Goal: Transaction & Acquisition: Register for event/course

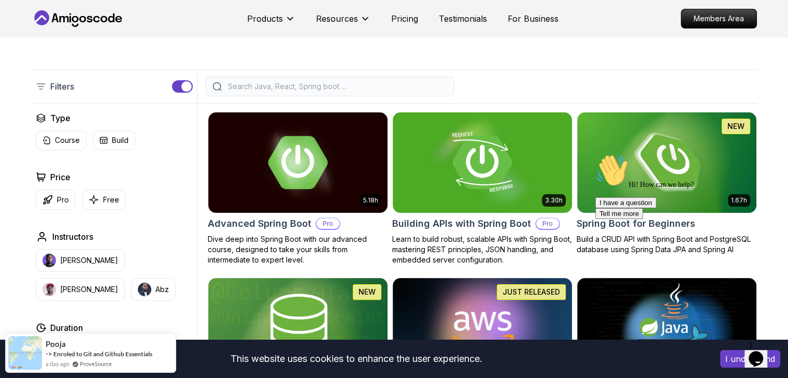
scroll to position [207, 0]
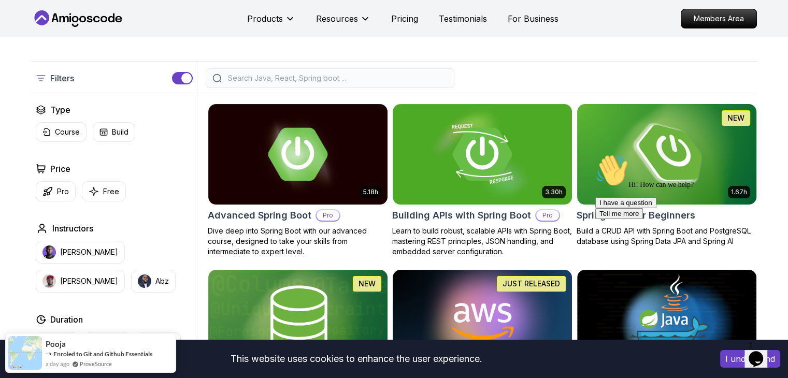
click at [654, 128] on img at bounding box center [667, 154] width 188 height 105
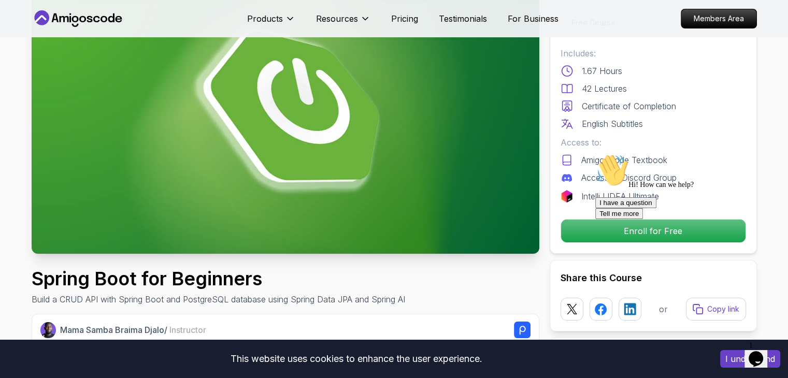
scroll to position [207, 0]
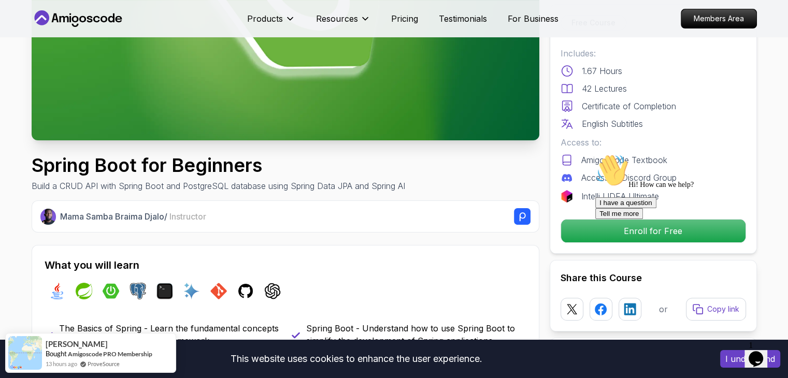
click at [609, 154] on div at bounding box center [689, 154] width 187 height 0
click at [661, 154] on div at bounding box center [689, 154] width 187 height 0
click at [773, 219] on div "Hi! How can we help? I have a question Tell me more" at bounding box center [689, 186] width 187 height 65
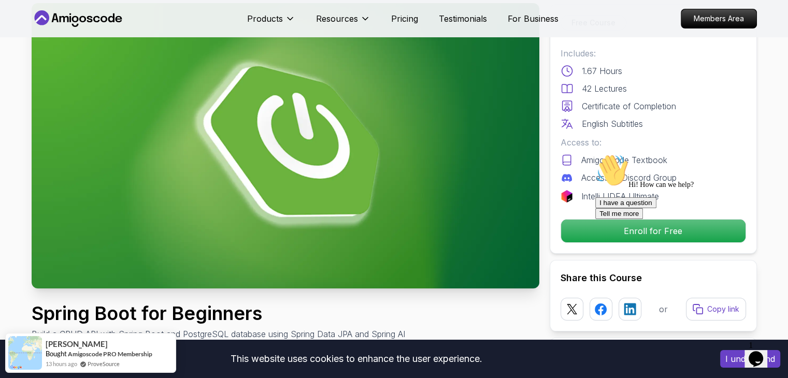
scroll to position [0, 0]
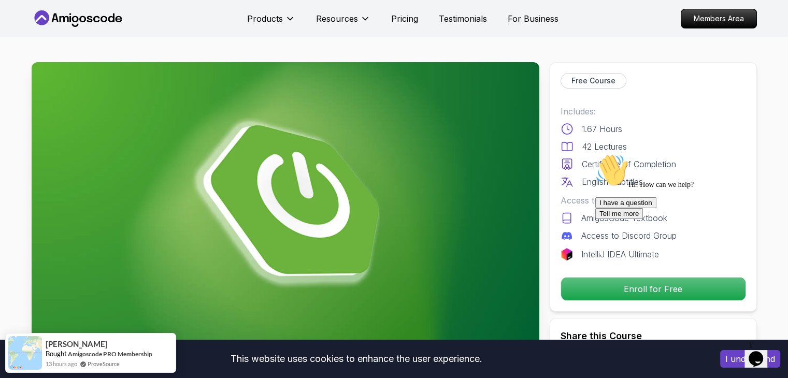
click at [623, 219] on div "I have a question Tell me more" at bounding box center [689, 208] width 187 height 22
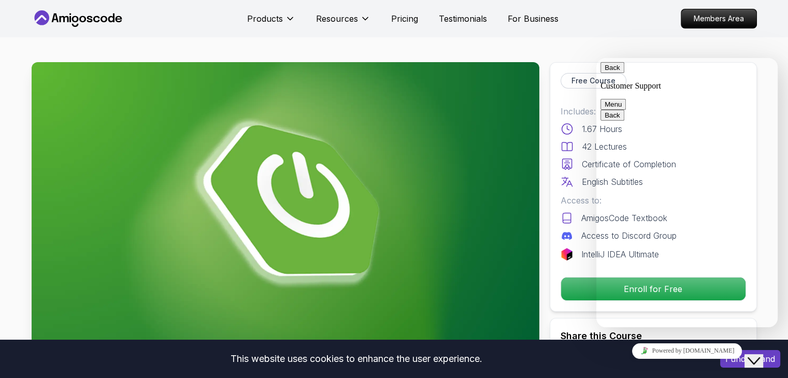
click at [610, 73] on button "Back" at bounding box center [613, 67] width 24 height 11
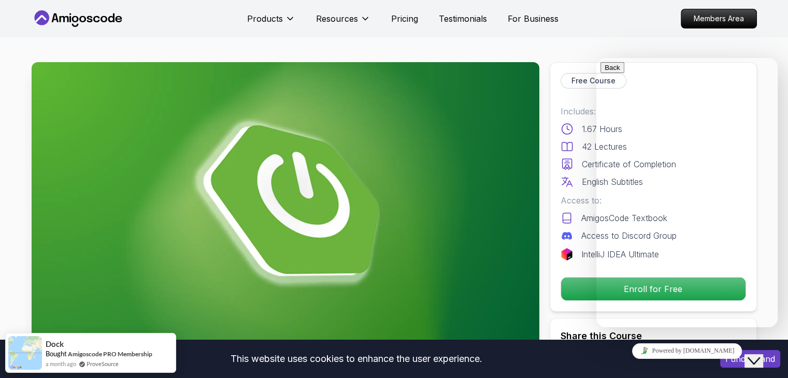
click at [669, 27] on nav "Products Resources Pricing Testimonials For Business Members Area" at bounding box center [395, 18] width 726 height 37
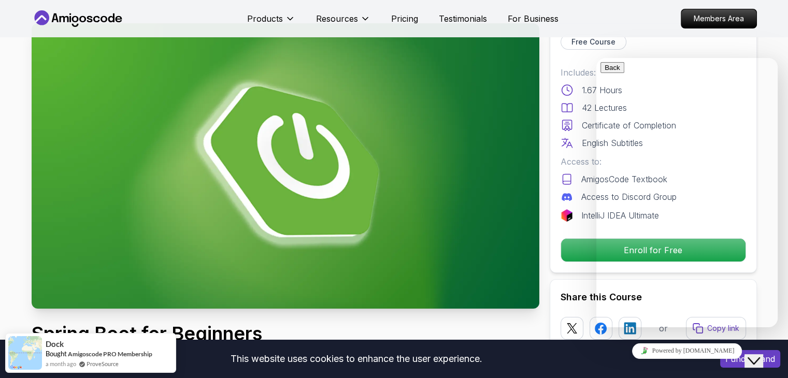
scroll to position [156, 0]
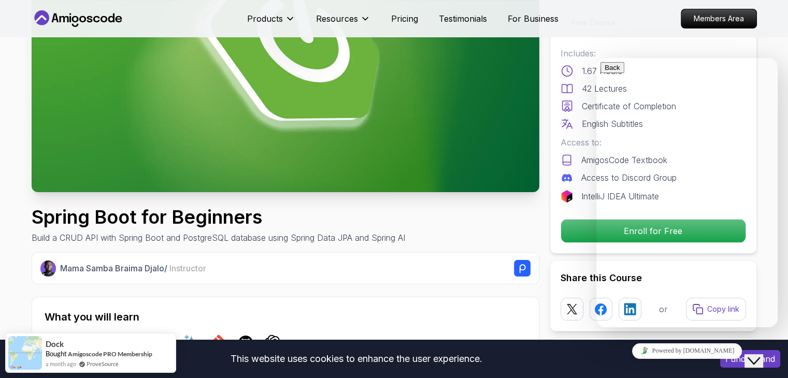
click at [760, 355] on icon "Close Chat This icon closes the chat window." at bounding box center [754, 361] width 12 height 12
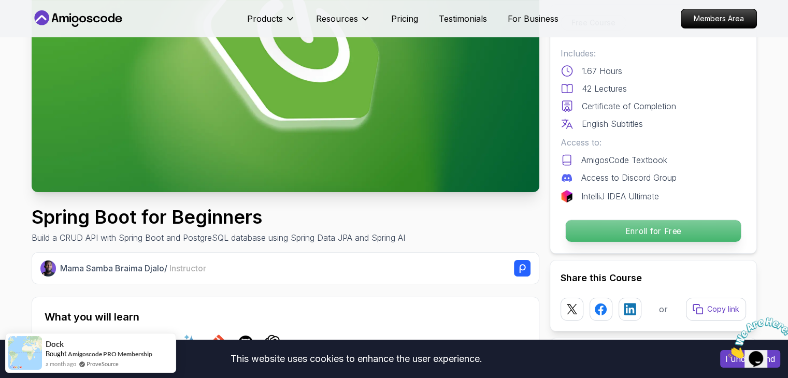
click at [679, 232] on p "Enroll for Free" at bounding box center [653, 231] width 175 height 22
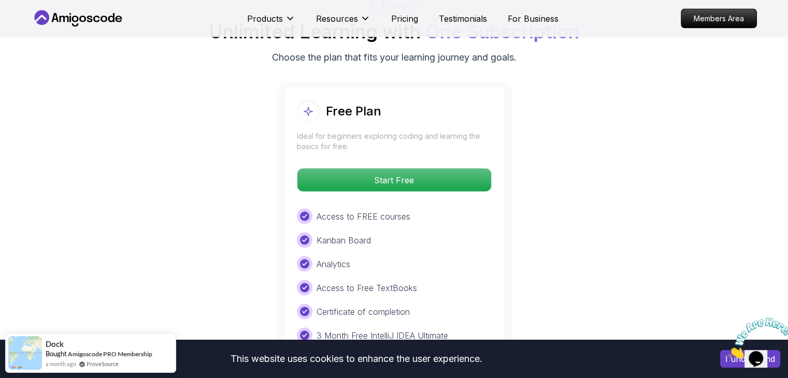
scroll to position [2136, 0]
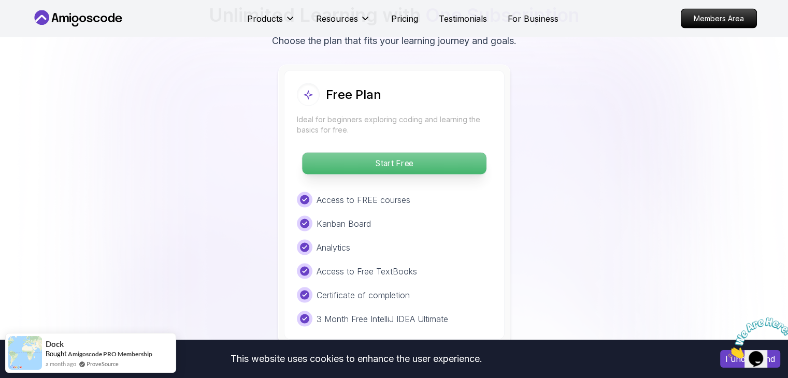
click at [442, 153] on p "Start Free" at bounding box center [394, 164] width 184 height 22
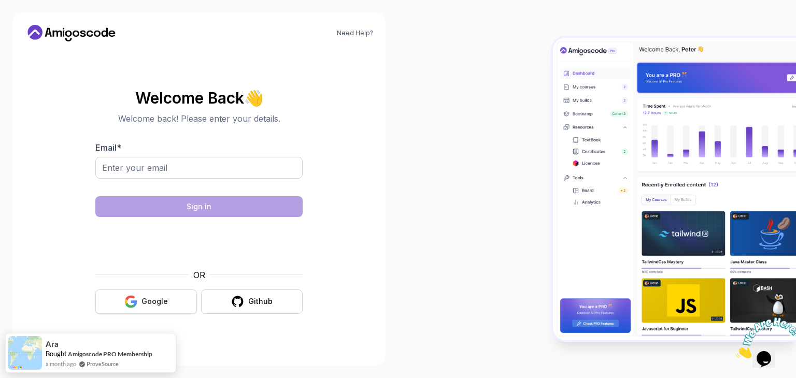
click at [148, 295] on button "Google" at bounding box center [146, 302] width 102 height 24
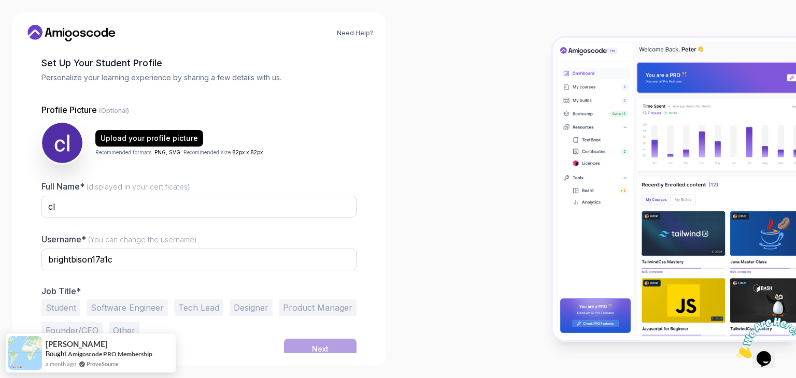
scroll to position [54, 0]
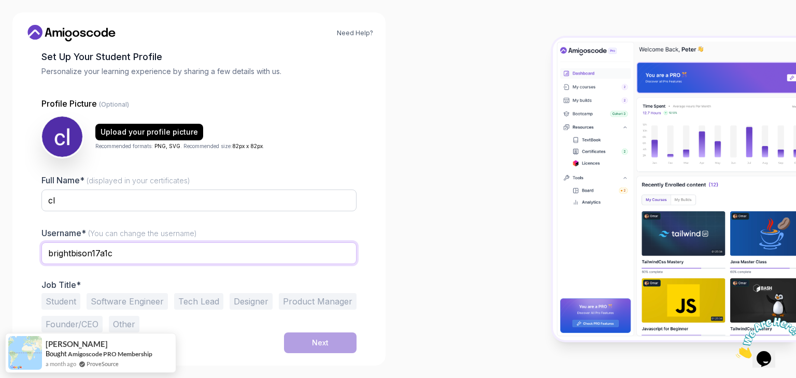
drag, startPoint x: 147, startPoint y: 258, endPoint x: 4, endPoint y: 249, distance: 142.8
click at [4, 249] on div "Need Help? 1 Set Up Your Profile 1 Set Up Your Profile 2 Let's Get to Know You …" at bounding box center [199, 189] width 398 height 378
type input "cl1234"
click at [322, 323] on div "Student Software Engineer Tech Lead Designer Product Manager Founder/CEO Other" at bounding box center [198, 312] width 315 height 39
click at [142, 304] on button "Software Engineer" at bounding box center [127, 301] width 81 height 17
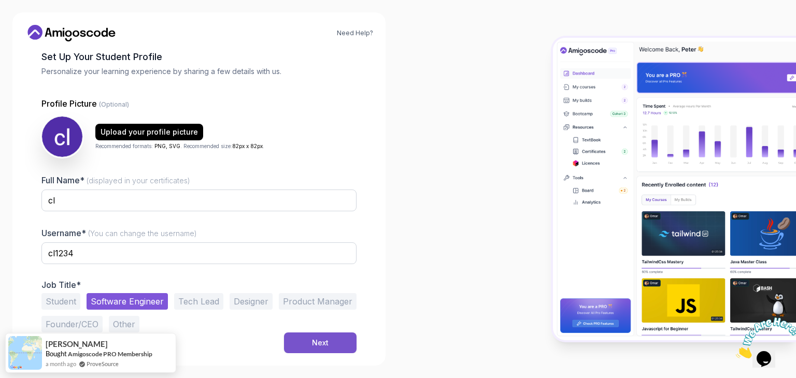
click at [308, 347] on button "Next" at bounding box center [320, 343] width 73 height 21
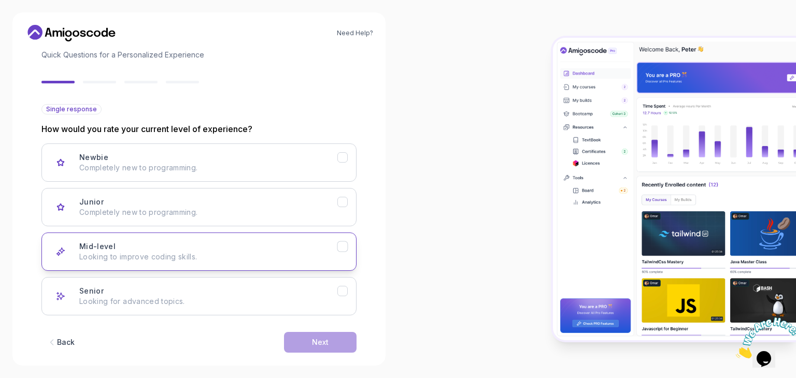
scroll to position [86, 0]
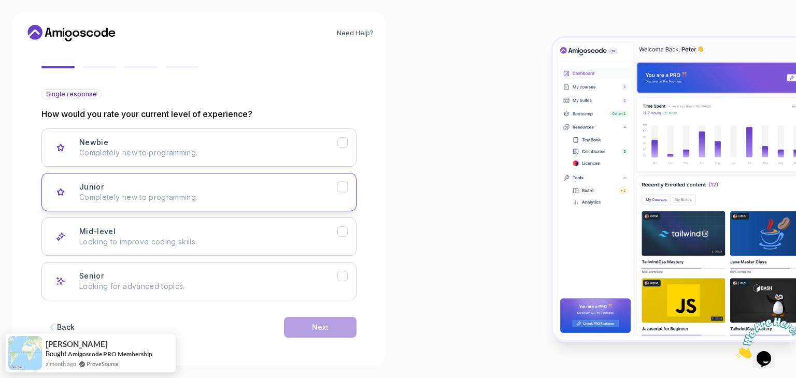
click at [262, 197] on p "Completely new to programming." at bounding box center [208, 197] width 258 height 10
click at [277, 197] on p "Completely new to programming." at bounding box center [208, 197] width 258 height 10
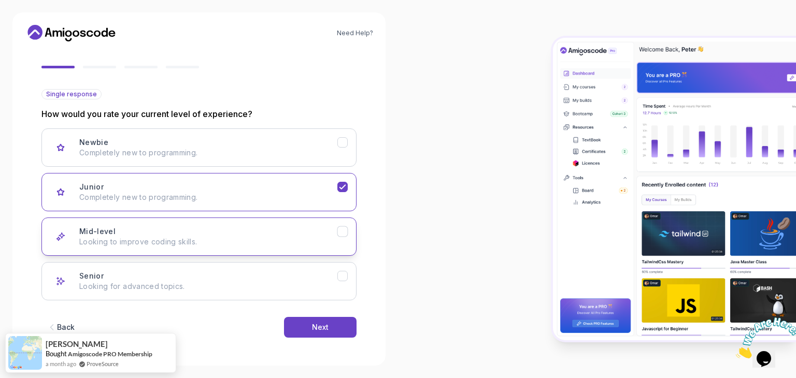
click at [276, 241] on p "Looking to improve coding skills." at bounding box center [208, 242] width 258 height 10
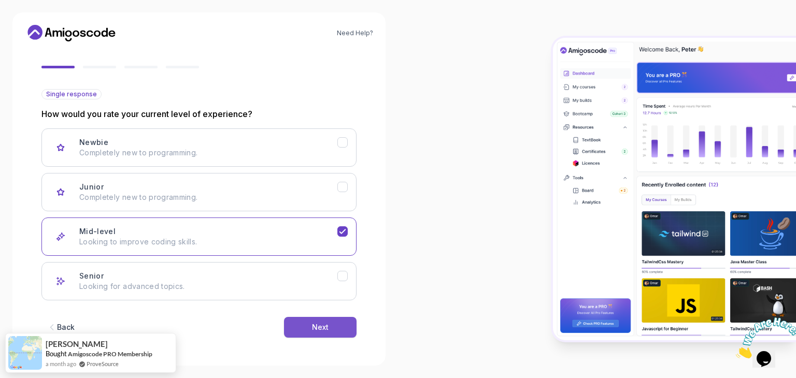
click at [338, 326] on button "Next" at bounding box center [320, 327] width 73 height 21
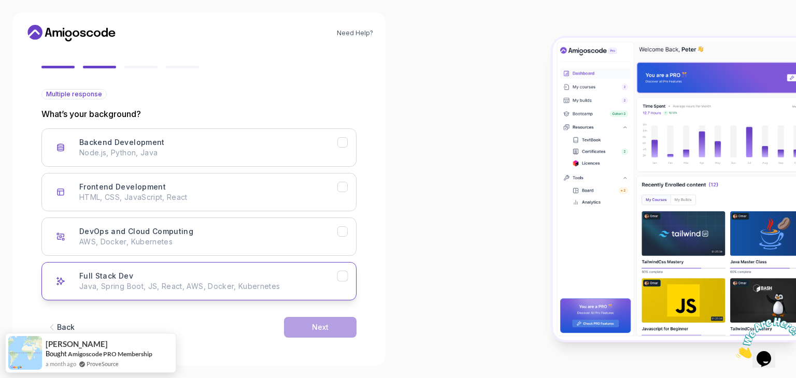
click at [232, 289] on p "Java, Spring Boot, JS, React, AWS, Docker, Kubernetes" at bounding box center [208, 286] width 258 height 10
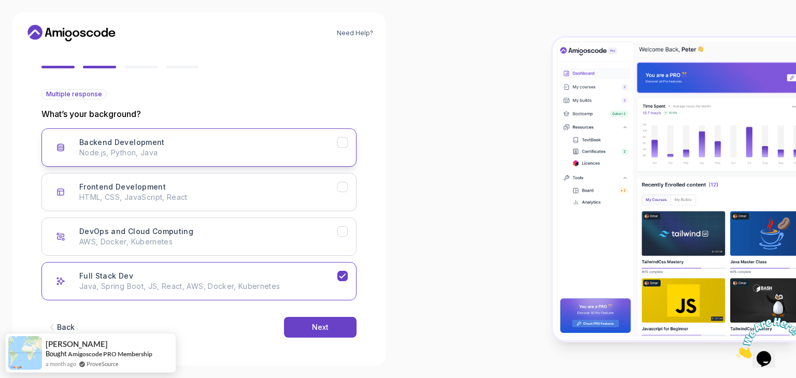
click at [279, 153] on p "Node.js, Python, Java" at bounding box center [208, 153] width 258 height 10
click at [323, 327] on div "Next" at bounding box center [320, 327] width 17 height 10
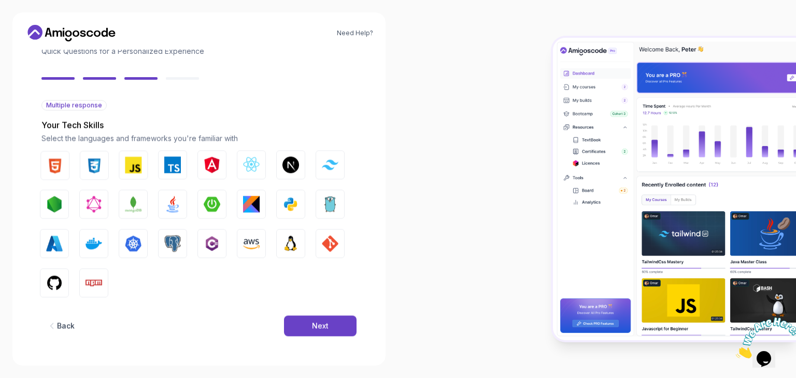
scroll to position [74, 0]
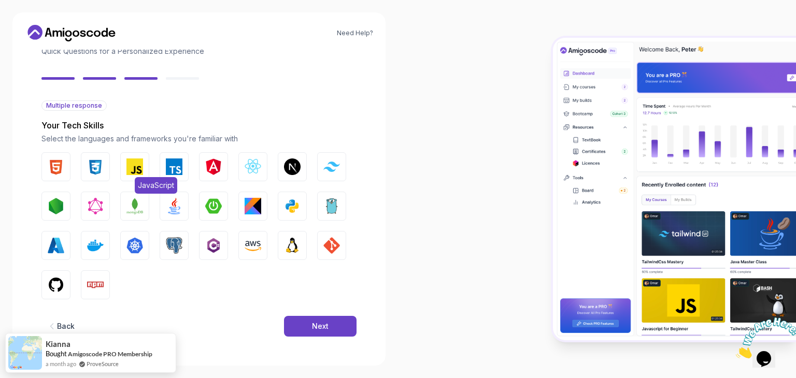
click at [146, 168] on button "JavaScript" at bounding box center [134, 166] width 29 height 29
click at [171, 168] on img "button" at bounding box center [174, 167] width 17 height 17
click at [253, 173] on img "button" at bounding box center [253, 167] width 17 height 17
click at [293, 202] on img "button" at bounding box center [292, 206] width 17 height 17
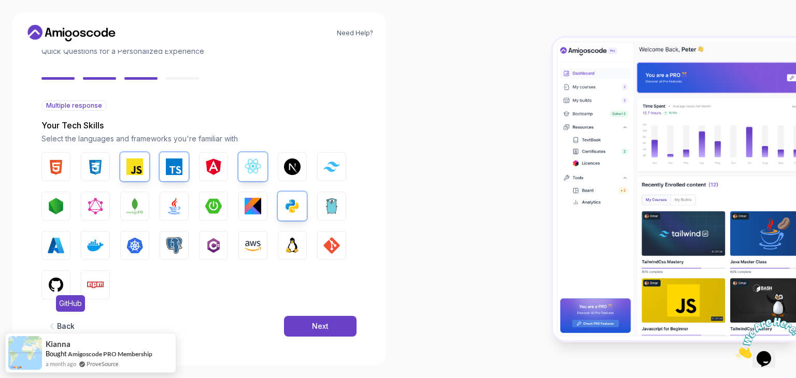
click at [56, 285] on img "button" at bounding box center [56, 285] width 17 height 17
click at [310, 325] on button "Next" at bounding box center [320, 326] width 73 height 21
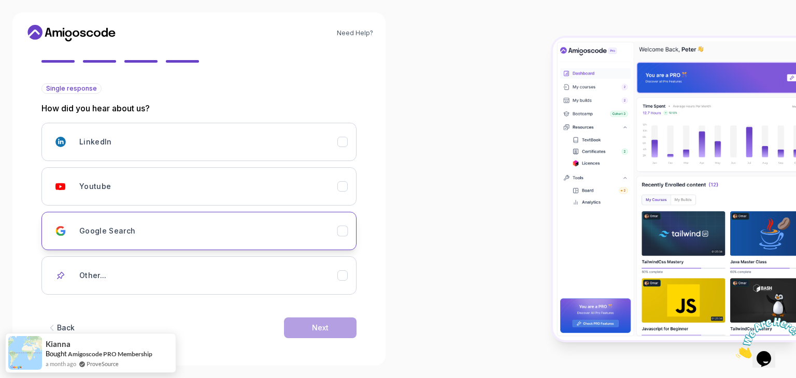
scroll to position [92, 0]
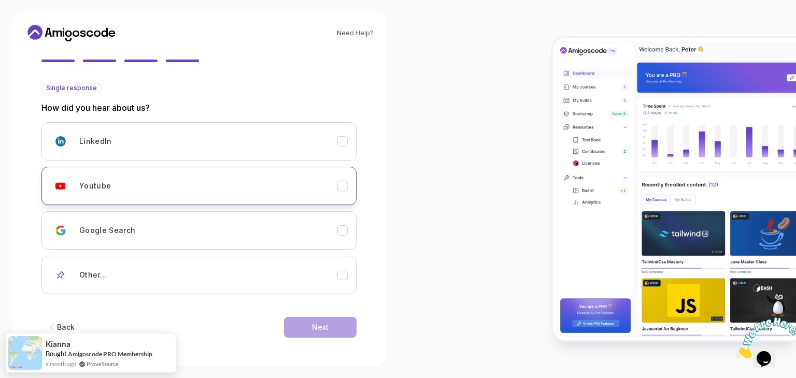
click at [296, 185] on div "Youtube" at bounding box center [208, 186] width 258 height 21
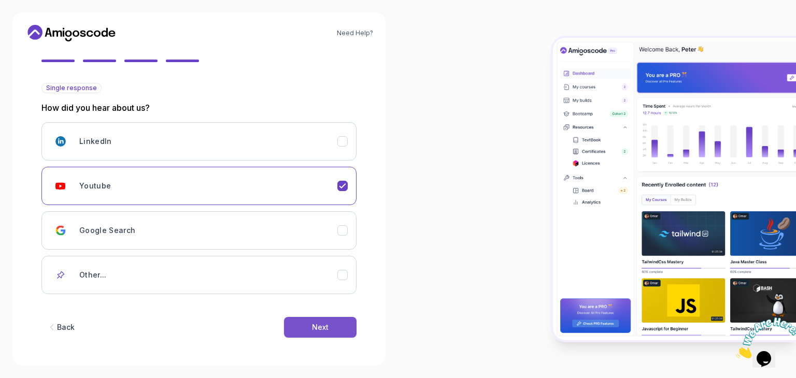
click at [339, 322] on button "Next" at bounding box center [320, 327] width 73 height 21
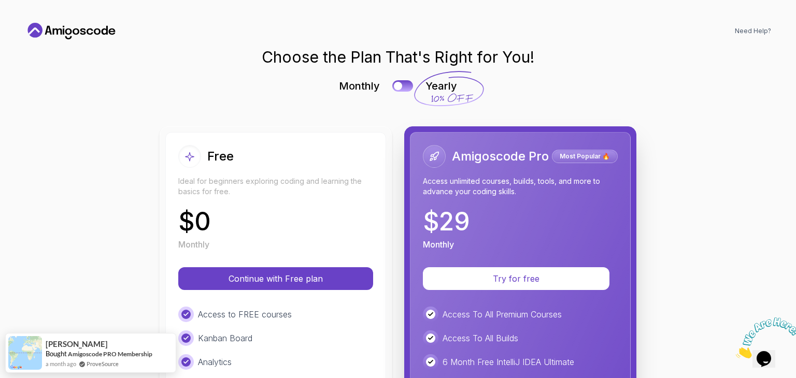
scroll to position [0, 0]
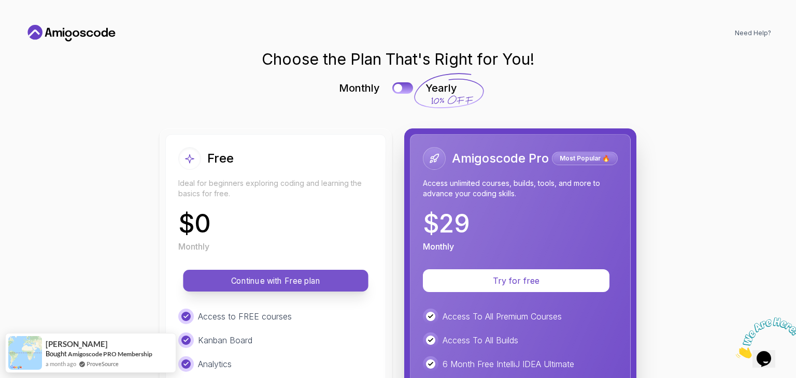
click at [307, 275] on p "Continue with Free plan" at bounding box center [276, 281] width 162 height 12
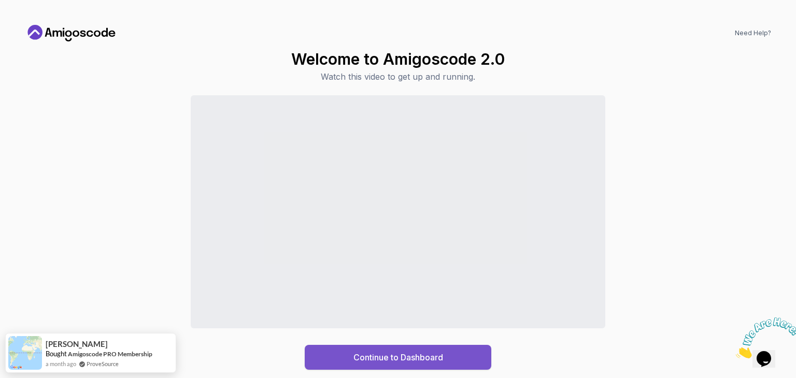
click at [450, 361] on button "Continue to Dashboard" at bounding box center [398, 357] width 187 height 25
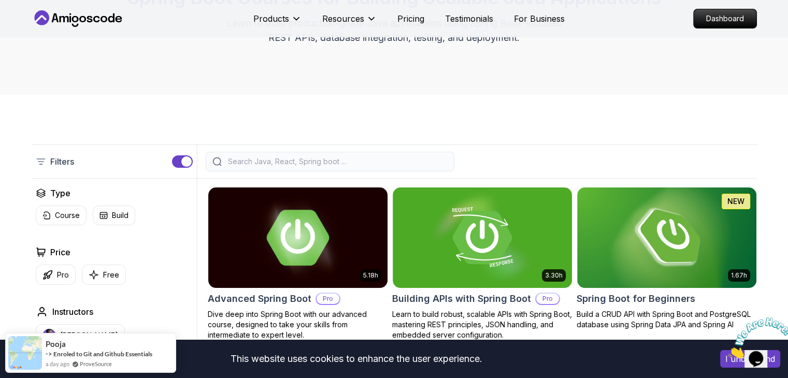
scroll to position [156, 0]
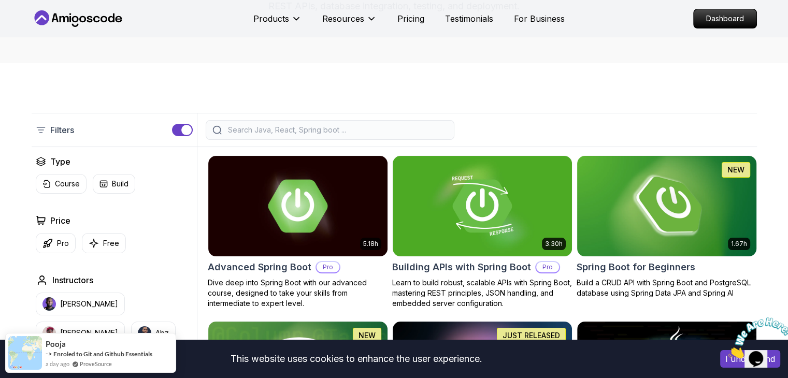
click at [662, 215] on img at bounding box center [667, 205] width 188 height 105
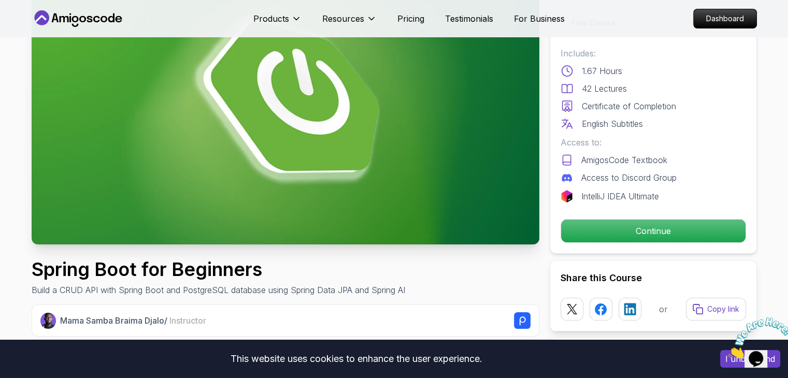
scroll to position [104, 0]
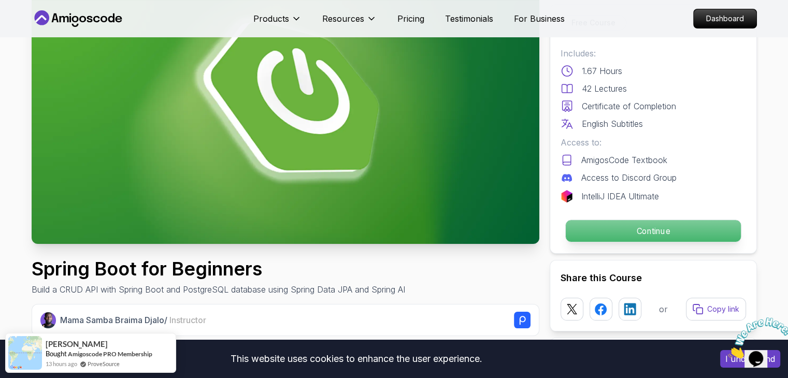
click at [632, 230] on p "Continue" at bounding box center [653, 231] width 175 height 22
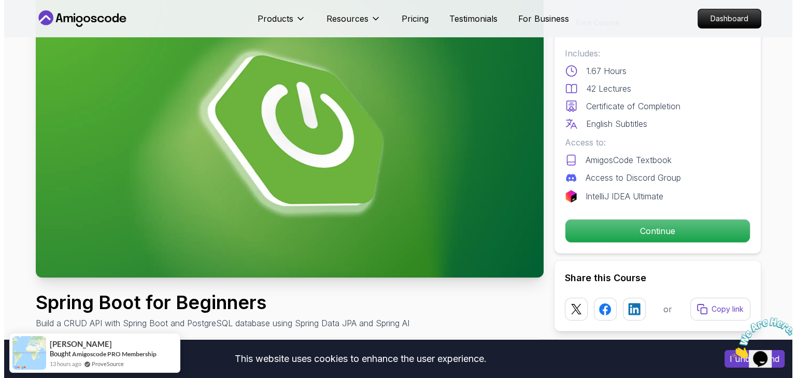
scroll to position [0, 0]
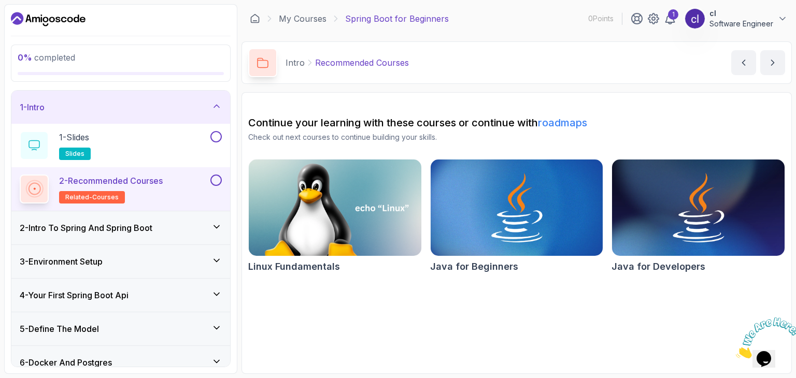
click at [95, 228] on h3 "2 - Intro To Spring And Spring Boot" at bounding box center [86, 228] width 133 height 12
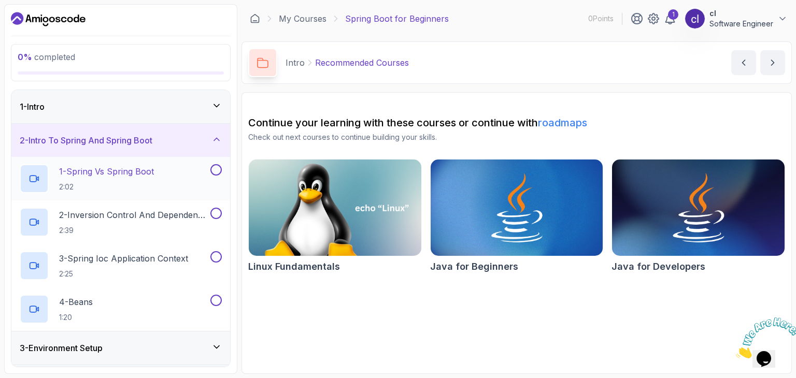
click at [172, 181] on div "1 - Spring Vs Spring Boot 2:02" at bounding box center [114, 178] width 189 height 29
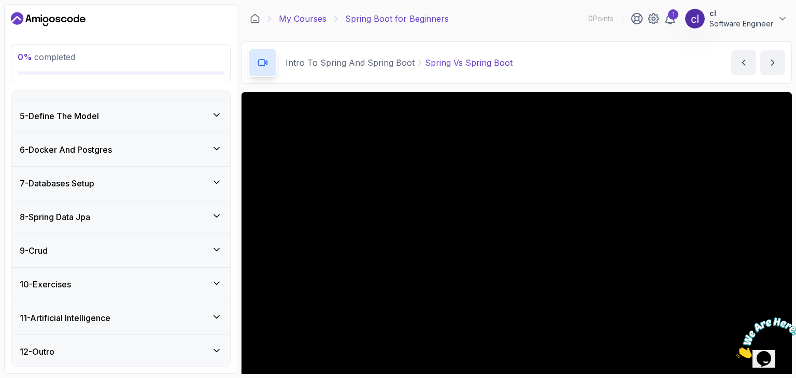
click at [311, 20] on link "My Courses" at bounding box center [303, 18] width 48 height 12
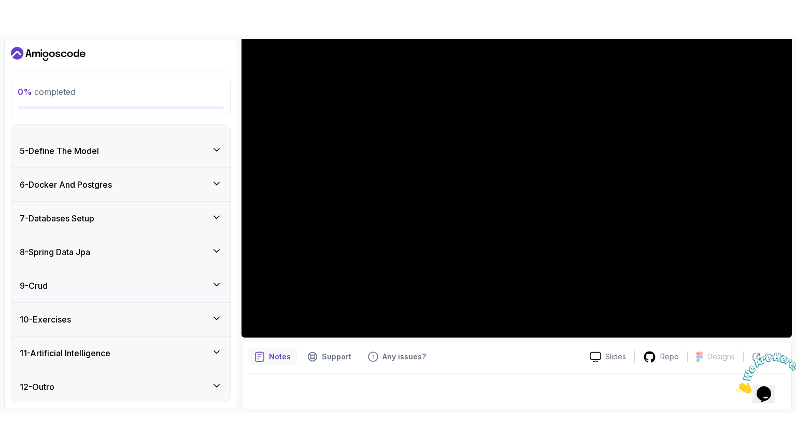
scroll to position [100, 0]
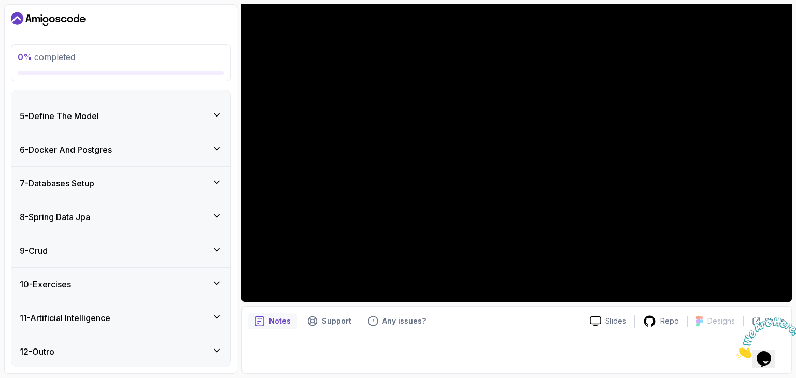
click at [527, 331] on div "Notes Support Any issues? Slides Repo Designs Design not available Share" at bounding box center [517, 340] width 550 height 68
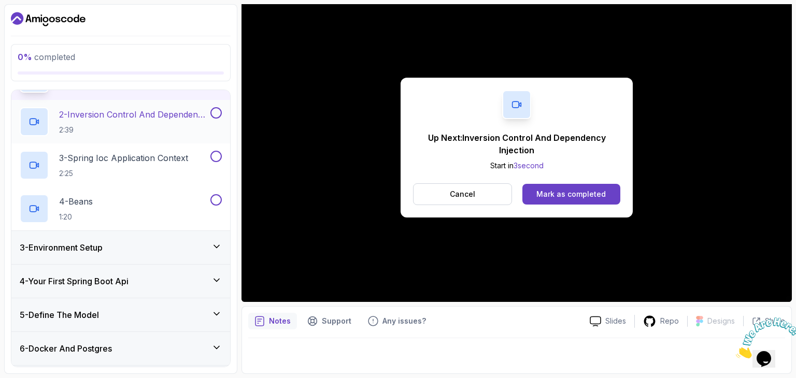
scroll to position [0, 0]
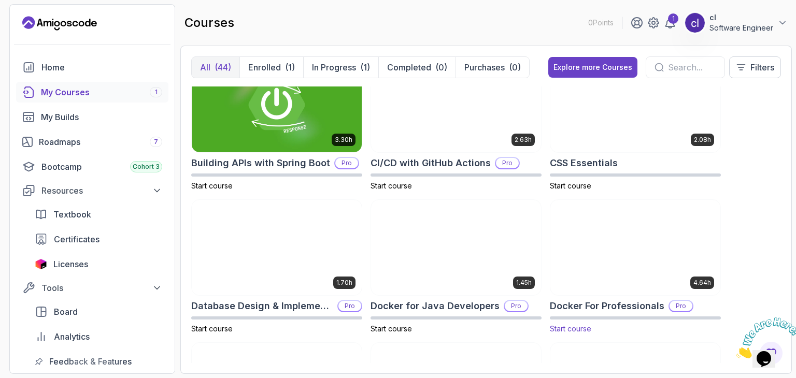
scroll to position [207, 0]
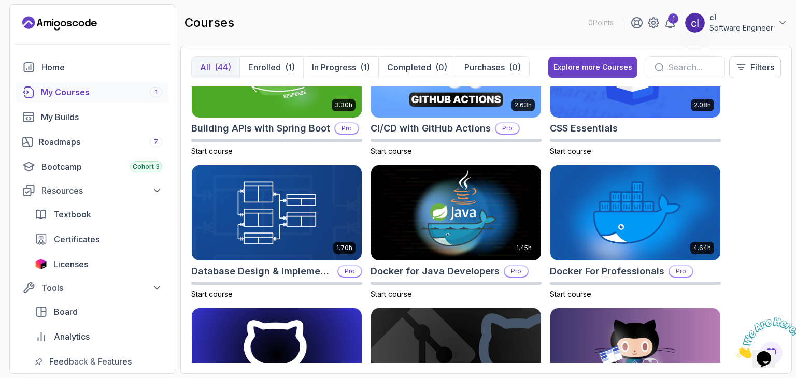
click at [143, 96] on div "My Courses 1" at bounding box center [101, 92] width 121 height 12
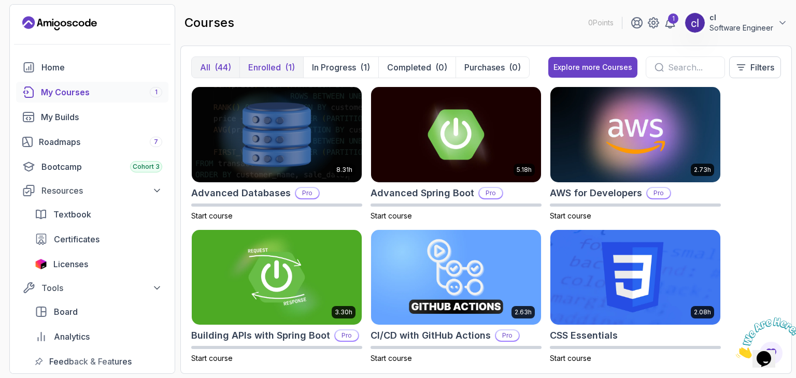
click at [292, 67] on div "(1)" at bounding box center [290, 67] width 10 height 12
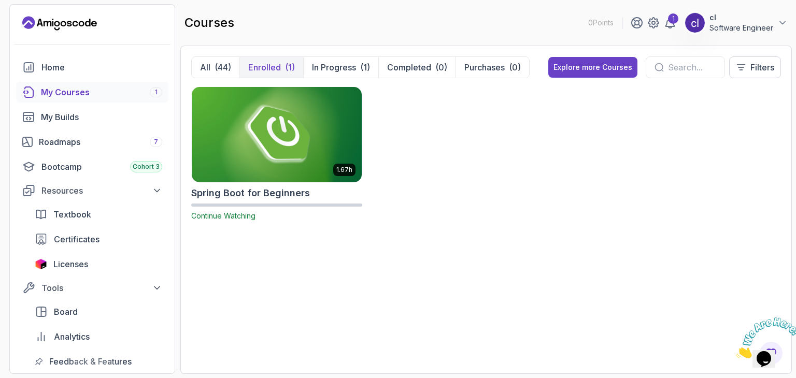
click at [295, 153] on img at bounding box center [277, 134] width 178 height 100
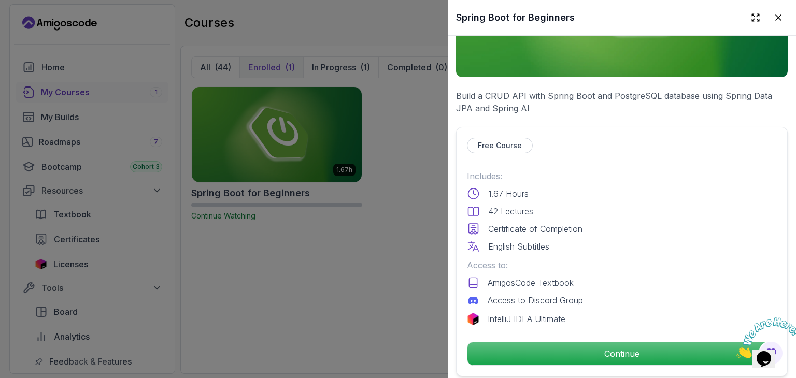
scroll to position [156, 0]
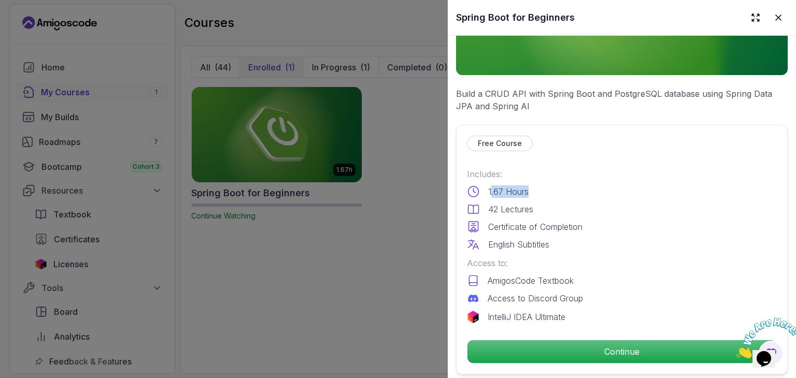
drag, startPoint x: 491, startPoint y: 188, endPoint x: 546, endPoint y: 189, distance: 55.0
click at [546, 189] on div "1.67 Hours" at bounding box center [622, 192] width 310 height 12
drag, startPoint x: 485, startPoint y: 203, endPoint x: 555, endPoint y: 204, distance: 70.0
click at [555, 204] on div "42 Lectures" at bounding box center [622, 209] width 310 height 12
click at [573, 192] on div "1.67 Hours" at bounding box center [622, 192] width 310 height 12
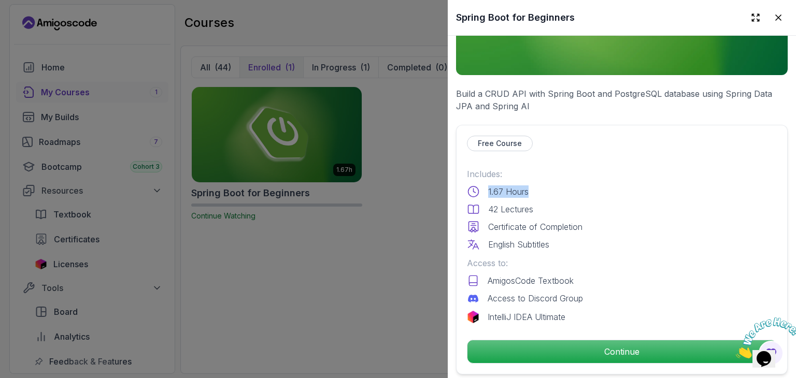
drag, startPoint x: 487, startPoint y: 188, endPoint x: 547, endPoint y: 187, distance: 60.1
click at [547, 187] on div "1.67 Hours" at bounding box center [622, 192] width 310 height 12
copy p "1.67 Hours"
